Goal: Transaction & Acquisition: Purchase product/service

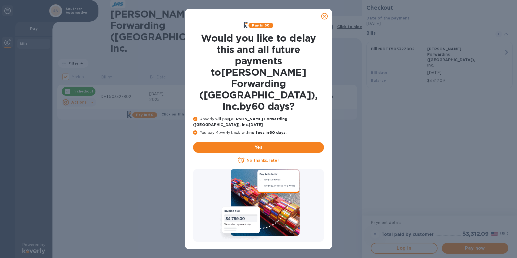
click at [264, 158] on u "No thanks, later" at bounding box center [263, 160] width 32 height 4
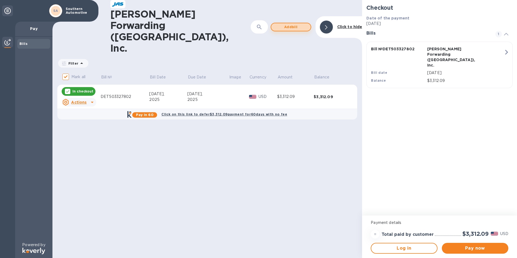
click at [298, 24] on span "Add bill" at bounding box center [291, 27] width 31 height 6
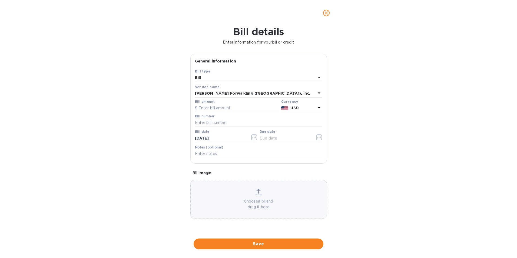
click at [205, 107] on input "text" at bounding box center [237, 108] width 84 height 8
type input "12,077.68"
type input "DET503325398"
type input "[DATE]"
click at [318, 137] on icon "button" at bounding box center [317, 137] width 1 height 1
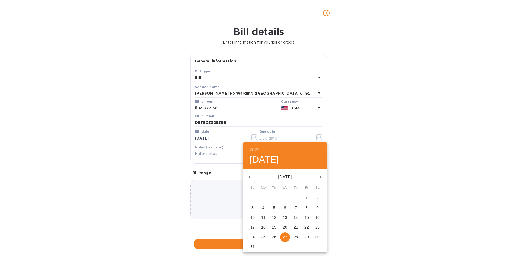
click at [295, 227] on p "21" at bounding box center [296, 226] width 4 height 5
type input "[DATE]"
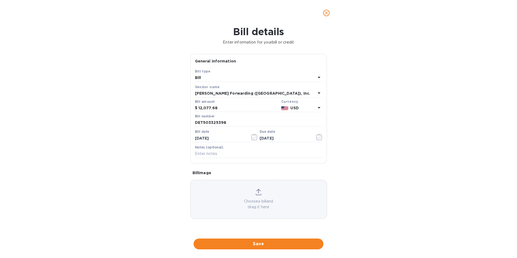
click at [295, 204] on div "27 28 29 30 31 1 2 3 4 5 6 7 8 9 10 11 12 13 14 15 16 17 18 19 20 21 22 23 24 2…" at bounding box center [285, 187] width 63 height 33
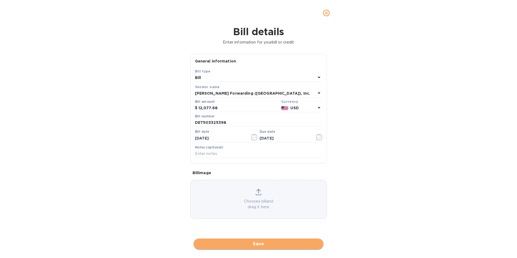
click at [254, 245] on span "Save" at bounding box center [258, 244] width 121 height 6
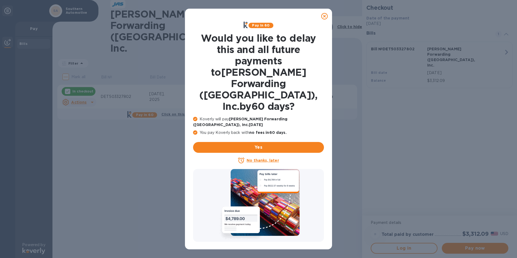
click at [254, 158] on u "No thanks, later" at bounding box center [263, 160] width 32 height 4
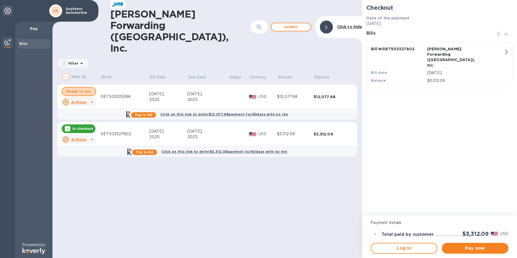
click at [87, 88] on span "Ready to pay" at bounding box center [79, 91] width 25 height 6
checkbox input "true"
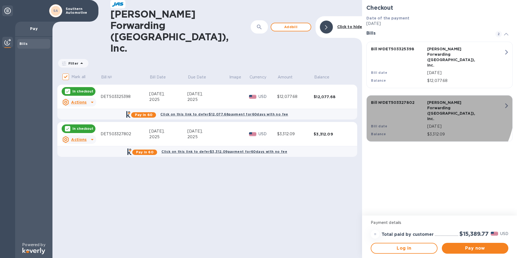
click at [437, 124] on p "[DATE]" at bounding box center [465, 127] width 77 height 6
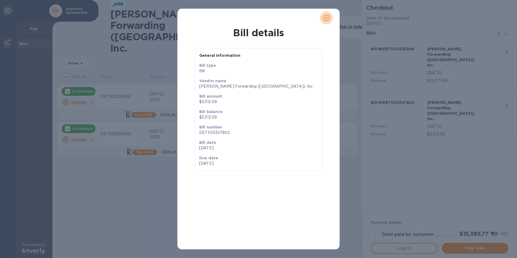
click at [324, 17] on icon "close" at bounding box center [326, 17] width 5 height 5
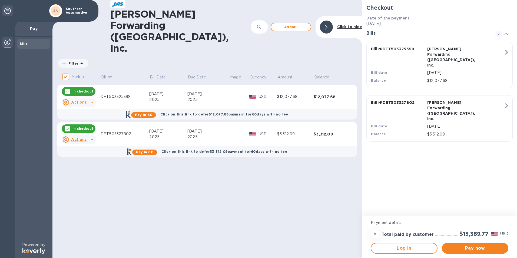
click at [89, 136] on icon at bounding box center [92, 139] width 6 height 6
click at [85, 143] on b "Delete" at bounding box center [84, 143] width 14 height 4
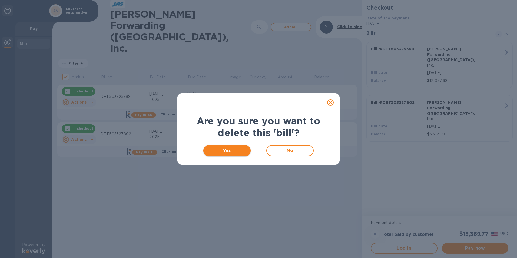
click at [229, 148] on span "Yes" at bounding box center [227, 150] width 39 height 6
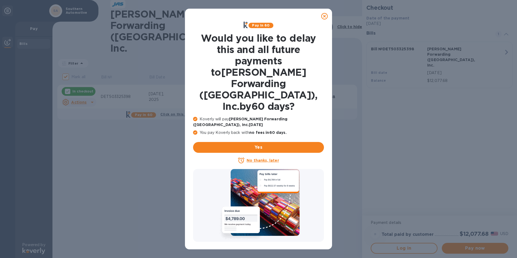
click at [272, 158] on u "No thanks, later" at bounding box center [263, 160] width 32 height 4
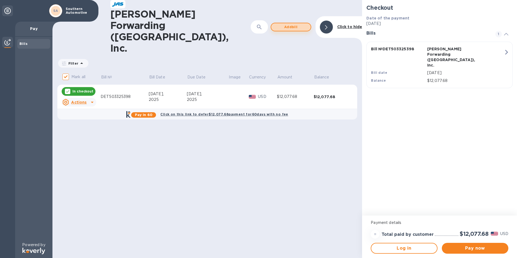
click at [292, 24] on span "Add bill" at bounding box center [291, 27] width 31 height 6
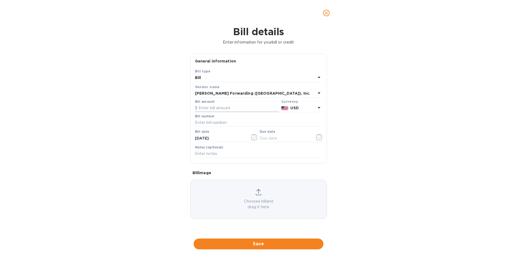
click at [203, 108] on input "text" at bounding box center [237, 108] width 84 height 8
type input "3,312.09"
click at [208, 124] on input "text" at bounding box center [258, 123] width 127 height 8
type input "d"
type input "DET503327802"
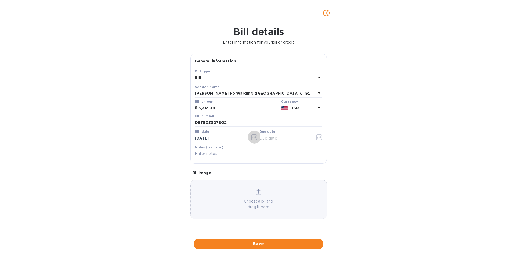
click at [255, 137] on icon "button" at bounding box center [254, 137] width 6 height 6
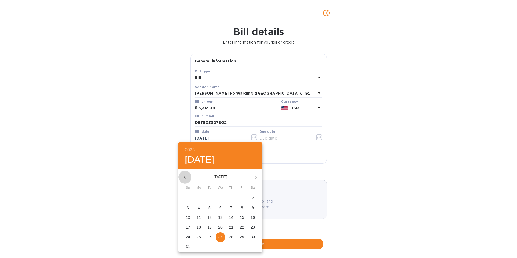
click at [185, 176] on icon "button" at bounding box center [185, 177] width 6 height 6
click at [231, 226] on p "24" at bounding box center [231, 226] width 4 height 5
type input "[DATE]"
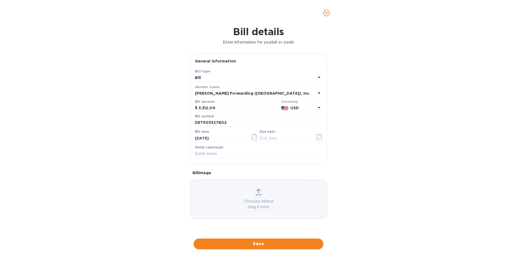
click at [231, 204] on div "29 30 1 2 3 4 5 6 7 8 9 10 11 12 13 14 15 16 17 18 19 20 21 22 23 24 25 26 27 2…" at bounding box center [220, 187] width 63 height 33
click at [319, 137] on icon "button" at bounding box center [319, 137] width 6 height 6
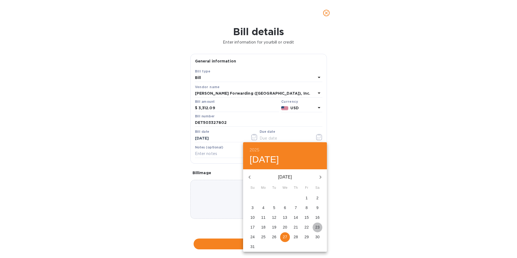
click at [318, 226] on p "23" at bounding box center [317, 226] width 4 height 5
type input "[DATE]"
click at [318, 226] on p "23" at bounding box center [317, 226] width 4 height 5
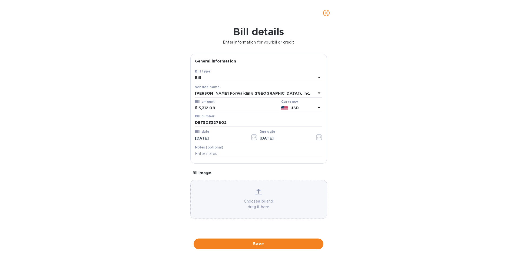
click at [260, 244] on span "Save" at bounding box center [258, 244] width 121 height 6
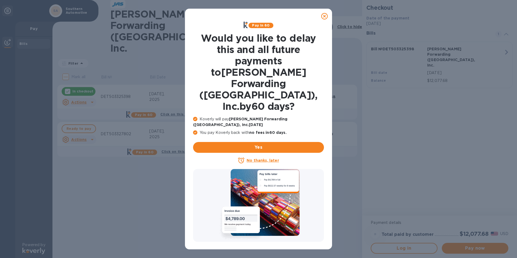
click at [261, 158] on p "No thanks, later" at bounding box center [263, 160] width 32 height 5
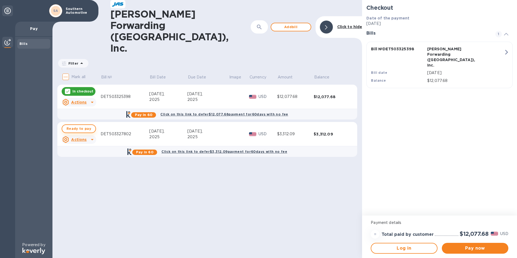
click at [82, 125] on span "Ready to pay" at bounding box center [79, 128] width 25 height 6
checkbox input "true"
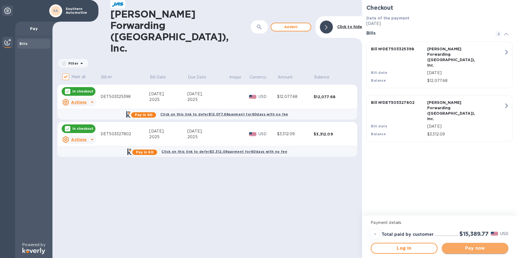
click at [470, 249] on span "Pay now" at bounding box center [475, 248] width 58 height 6
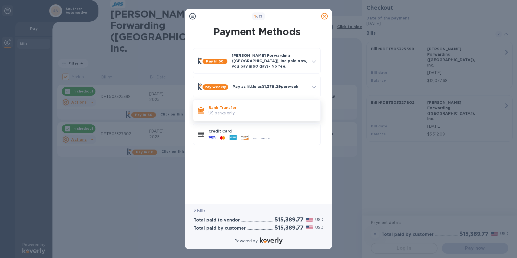
click at [232, 110] on p "US banks only." at bounding box center [263, 113] width 108 height 6
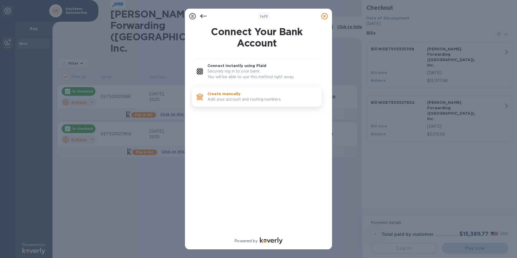
click at [234, 96] on p "Create manually" at bounding box center [262, 93] width 110 height 5
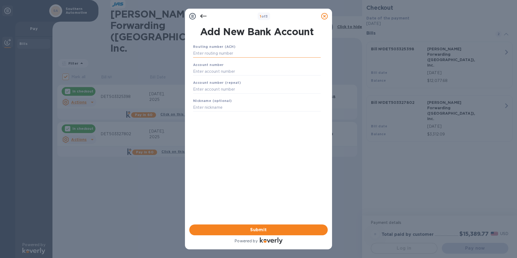
click at [221, 54] on input "text" at bounding box center [257, 53] width 128 height 8
type input "072402652"
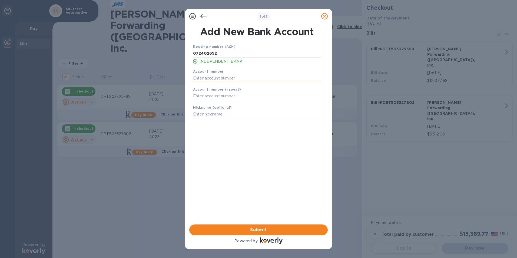
click at [194, 79] on input "text" at bounding box center [257, 78] width 128 height 8
type input "001368000"
click at [196, 96] on input "text" at bounding box center [257, 96] width 128 height 8
type input "001368000"
click at [203, 115] on input "text" at bounding box center [257, 114] width 128 height 8
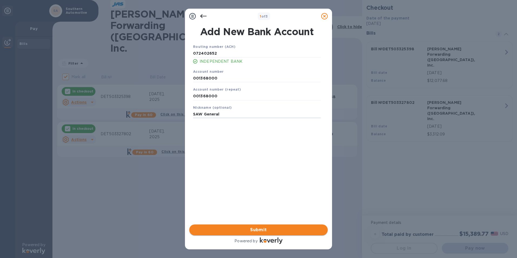
type input "SAW General"
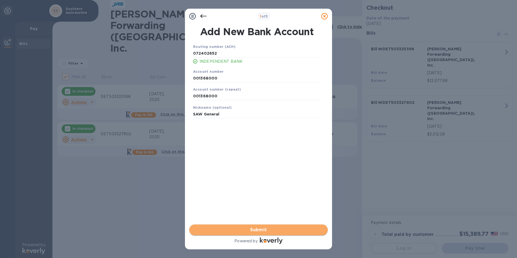
click at [260, 229] on span "Submit" at bounding box center [259, 230] width 130 height 6
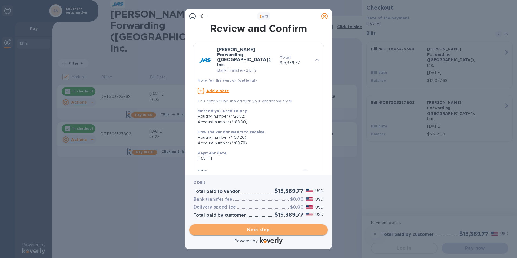
click at [267, 230] on span "Next step" at bounding box center [259, 230] width 130 height 6
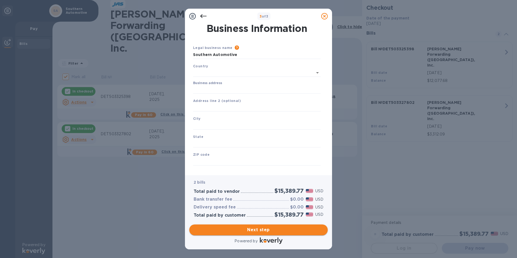
type input "[GEOGRAPHIC_DATA]"
click at [199, 89] on input "Business address" at bounding box center [257, 88] width 128 height 8
type input "[STREET_ADDRESS]"
type input "Pontiac"
type input "MI"
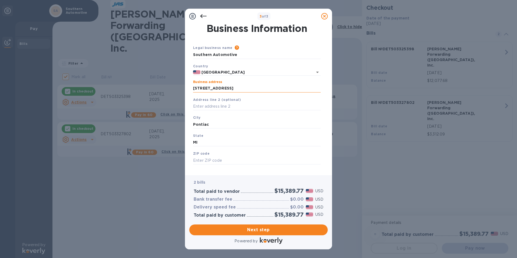
type input "48342"
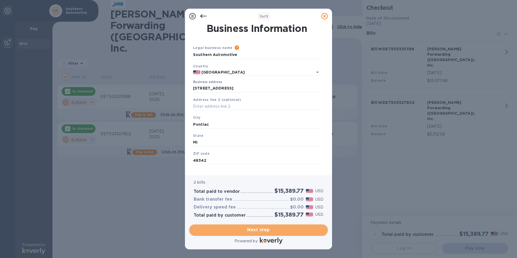
click at [266, 231] on span "Next step" at bounding box center [259, 230] width 130 height 6
click at [263, 230] on span "Next step" at bounding box center [259, 230] width 130 height 6
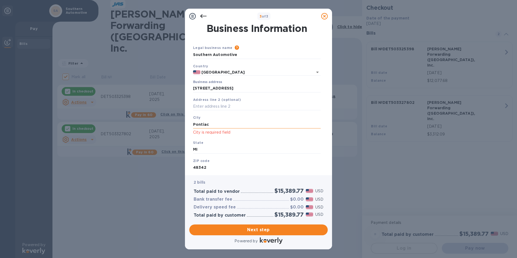
click at [222, 124] on input "Pontiac" at bounding box center [257, 124] width 128 height 8
drag, startPoint x: 220, startPoint y: 124, endPoint x: 164, endPoint y: 119, distance: 55.4
click at [164, 119] on div "3 of 3 Business Information Legal business name Please provide the legal name t…" at bounding box center [258, 129] width 517 height 258
type input "Pontiac"
type input "mi"
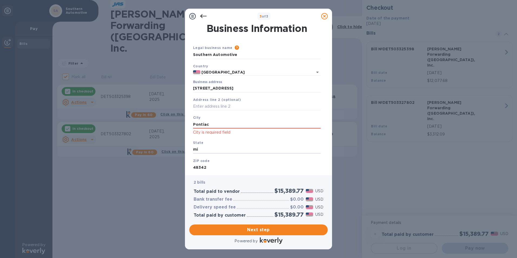
scroll to position [1, 0]
type input "48342"
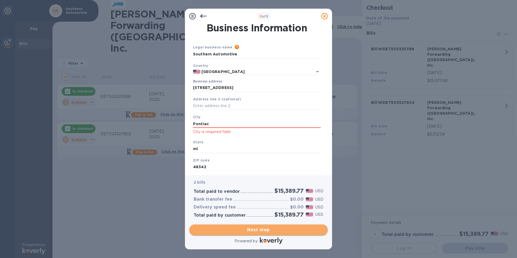
click at [254, 230] on span "Next step" at bounding box center [259, 230] width 130 height 6
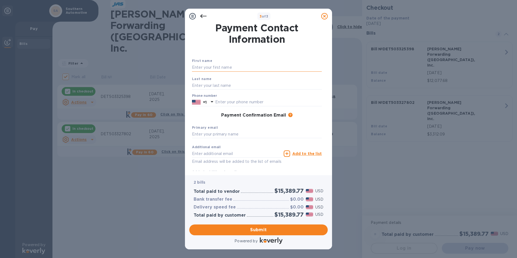
click at [204, 67] on input "text" at bounding box center [257, 68] width 130 height 8
click at [211, 66] on input "text" at bounding box center [257, 68] width 130 height 8
type input "[PERSON_NAME]"
click at [197, 84] on input "text" at bounding box center [257, 85] width 130 height 8
type input "[PERSON_NAME]"
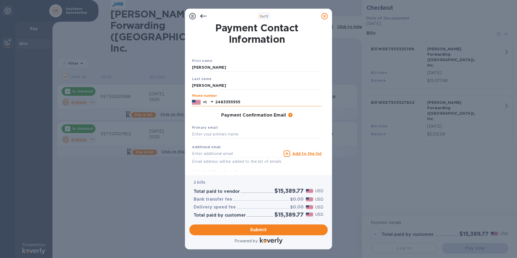
type input "2483355555"
type input "[PERSON_NAME][EMAIL_ADDRESS][DOMAIN_NAME]"
click at [213, 149] on div "Additional email Email address will be added to the list of emails" at bounding box center [237, 154] width 90 height 19
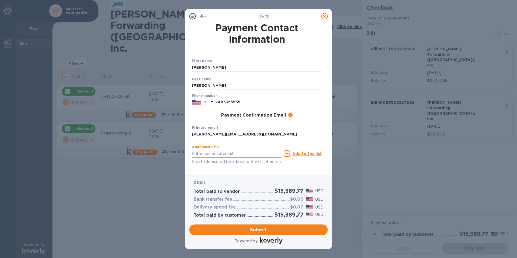
drag, startPoint x: 213, startPoint y: 149, endPoint x: 211, endPoint y: 154, distance: 5.0
click at [211, 154] on input "text" at bounding box center [237, 154] width 90 height 8
type input "[EMAIL_ADDRESS][DOMAIN_NAME]"
drag, startPoint x: 224, startPoint y: 134, endPoint x: 246, endPoint y: 134, distance: 22.2
click at [246, 134] on input "[PERSON_NAME][EMAIL_ADDRESS][DOMAIN_NAME]" at bounding box center [257, 134] width 130 height 8
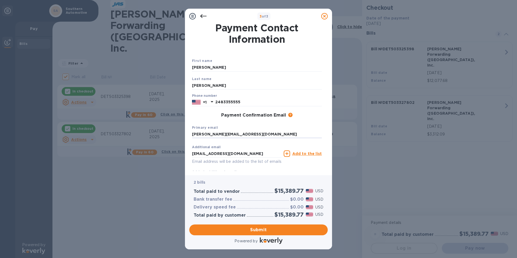
type input "[PERSON_NAME][EMAIL_ADDRESS][DOMAIN_NAME]"
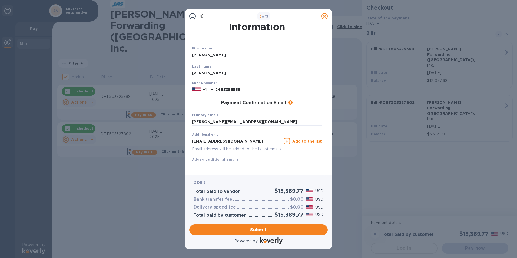
scroll to position [19, 0]
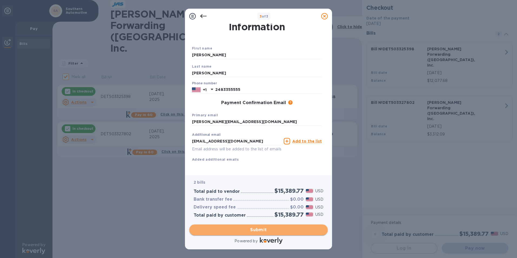
click at [279, 227] on span "Submit" at bounding box center [259, 230] width 130 height 6
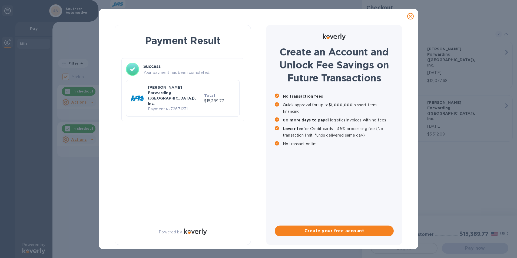
checkbox input "false"
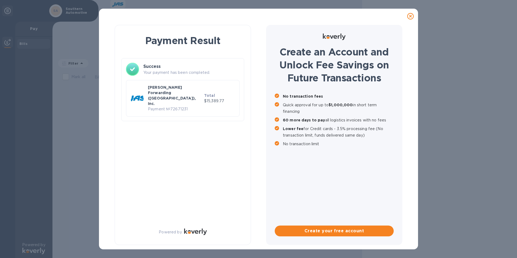
drag, startPoint x: 221, startPoint y: 162, endPoint x: 292, endPoint y: 168, distance: 71.2
click at [292, 168] on div "Create an Account and Unlock Fee Savings on Future Transactions No transaction …" at bounding box center [334, 135] width 136 height 220
click at [160, 125] on div "Payment Result Success Your payment has been completed. [PERSON_NAME] Forwardin…" at bounding box center [183, 135] width 136 height 220
drag, startPoint x: 117, startPoint y: 22, endPoint x: 145, endPoint y: 42, distance: 34.4
click at [145, 42] on div "Payment Result Success Your payment has been completed. [PERSON_NAME] Forwardin…" at bounding box center [258, 129] width 319 height 241
